Goal: Task Accomplishment & Management: Manage account settings

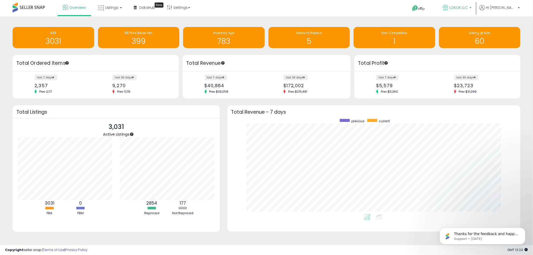
click at [468, 6] on span "LOKOK LLC" at bounding box center [458, 7] width 18 height 5
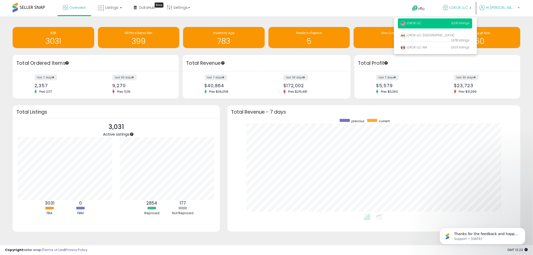
click at [515, 7] on span "Hi [PERSON_NAME]" at bounding box center [501, 7] width 30 height 5
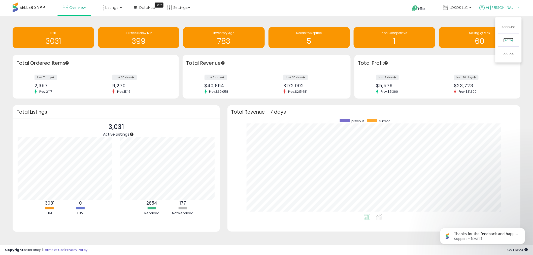
click at [508, 38] on link "Profile" at bounding box center [508, 40] width 10 height 5
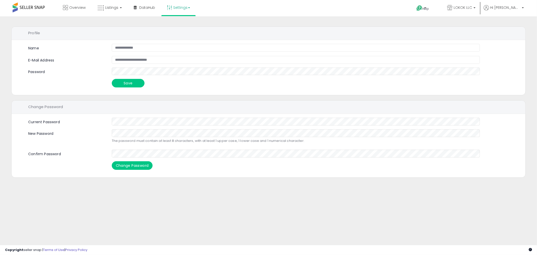
click at [188, 8] on link "Settings" at bounding box center [178, 7] width 31 height 15
click at [179, 24] on link "Store settings" at bounding box center [179, 25] width 23 height 5
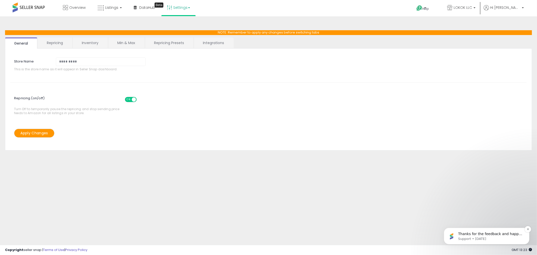
click at [492, 233] on p "Thanks for the feedback and happy repricing!" at bounding box center [490, 233] width 65 height 5
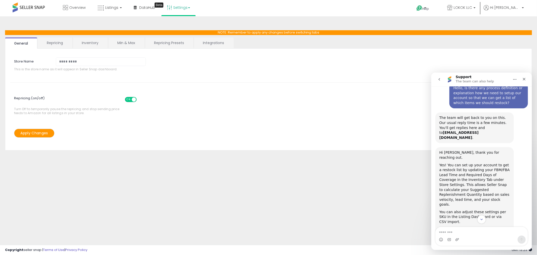
scroll to position [17, 0]
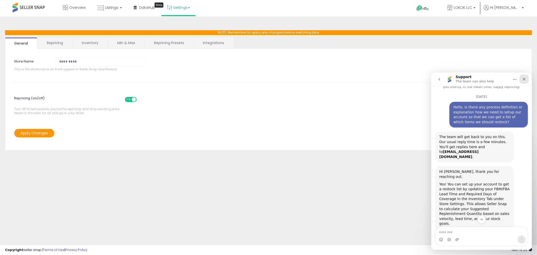
click at [527, 81] on div "Close" at bounding box center [523, 78] width 9 height 9
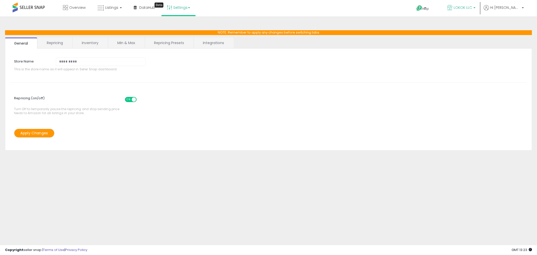
scroll to position [129, 0]
click at [476, 8] on p "LOKOK LLC" at bounding box center [461, 8] width 28 height 6
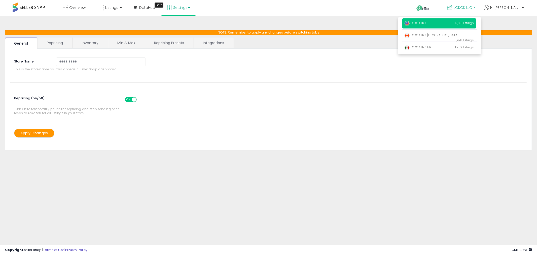
click at [525, 8] on li "Hi Hubert Account Profile Logout" at bounding box center [504, 11] width 44 height 12
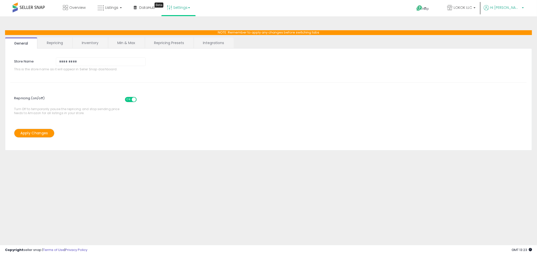
click at [522, 6] on p "Hi [PERSON_NAME]" at bounding box center [504, 8] width 40 height 6
click at [513, 27] on link "Account" at bounding box center [512, 26] width 13 height 5
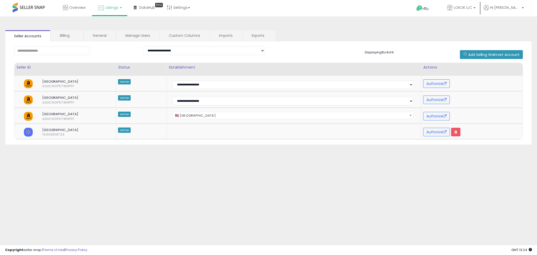
click at [107, 7] on span "Listings" at bounding box center [111, 7] width 13 height 5
click at [111, 42] on icon at bounding box center [114, 44] width 26 height 8
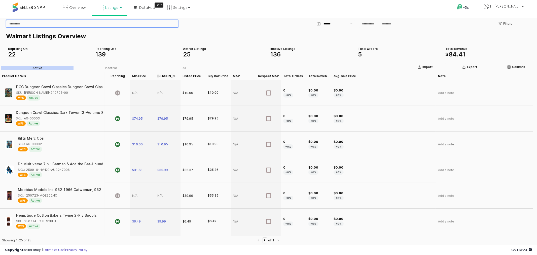
click at [65, 23] on input "App Frame" at bounding box center [92, 24] width 172 height 8
paste input "**********"
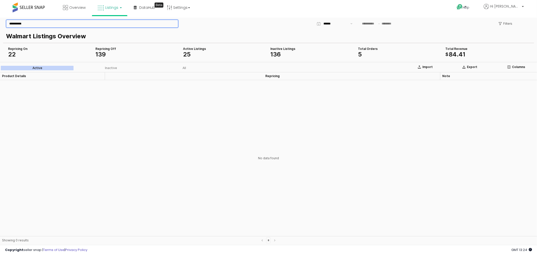
drag, startPoint x: 24, startPoint y: 19, endPoint x: -46, endPoint y: 14, distance: 70.2
click at [0, 17] on html "**********" at bounding box center [268, 131] width 537 height 229
type input "*******"
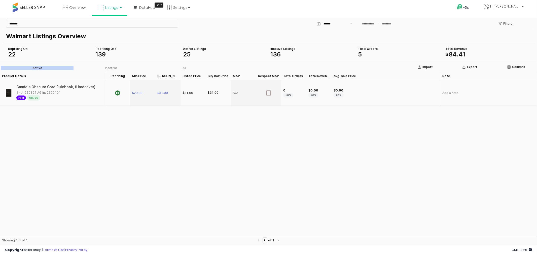
click at [163, 95] on div "$31.00" at bounding box center [167, 93] width 25 height 26
click at [163, 94] on span "$31.00" at bounding box center [162, 93] width 11 height 4
drag, startPoint x: 164, startPoint y: 92, endPoint x: 210, endPoint y: 87, distance: 46.6
click at [210, 87] on div "Candela Obscura Core Rulebook, (Hardcover) SKU: 250127 AG Inv2377101 FBM Active…" at bounding box center [268, 93] width 537 height 26
type input "****"
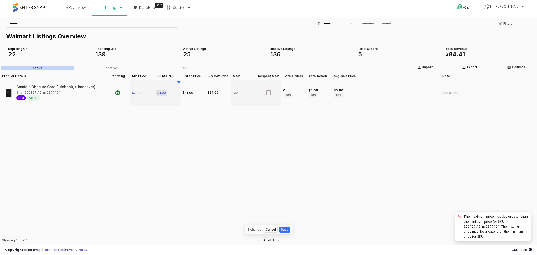
click at [162, 91] on span "$4.00" at bounding box center [161, 93] width 9 height 4
drag, startPoint x: 169, startPoint y: 91, endPoint x: 156, endPoint y: 89, distance: 13.2
click at [156, 89] on div "$ ****" at bounding box center [168, 92] width 25 height 25
type input "*"
type input "****"
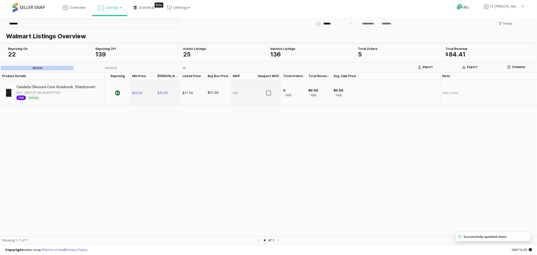
click at [271, 185] on div "Product Details Product Details Repricing Repricing Min Price Min Price Max Pri…" at bounding box center [268, 154] width 537 height 164
click at [266, 159] on div "Product Details Product Details Repricing Repricing Min Price Min Price Max Pri…" at bounding box center [268, 154] width 537 height 164
click at [142, 128] on div "Product Details Product Details Repricing Repricing Min Price Min Price Max Pri…" at bounding box center [268, 154] width 537 height 164
click at [111, 137] on div "Product Details Product Details Repricing Repricing Min Price Min Price Max Pri…" at bounding box center [268, 154] width 537 height 164
click at [508, 210] on div "Product Details Product Details Repricing Repricing Min Price Min Price Max Pri…" at bounding box center [268, 154] width 537 height 164
